Goal: Find specific page/section: Find specific page/section

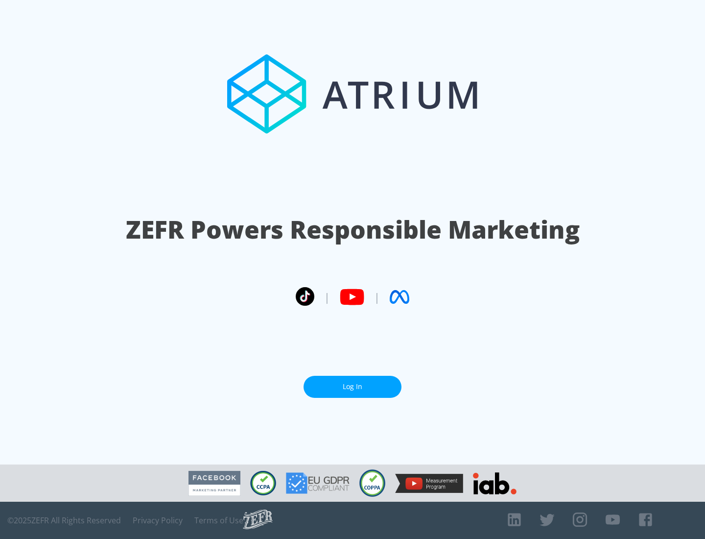
click at [353, 386] on link "Log In" at bounding box center [353, 387] width 98 height 22
